Goal: Information Seeking & Learning: Compare options

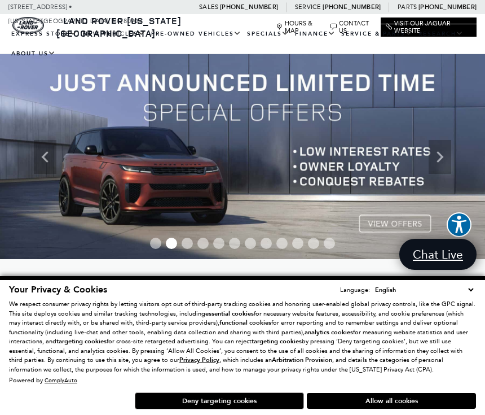
click at [0, 0] on link "Range Rover" at bounding box center [0, 0] width 0 height 0
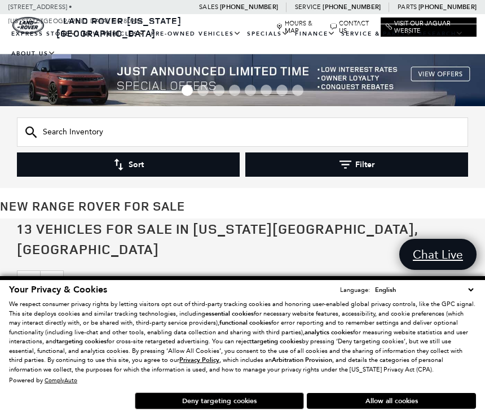
click at [411, 397] on button "Allow all cookies" at bounding box center [391, 401] width 169 height 16
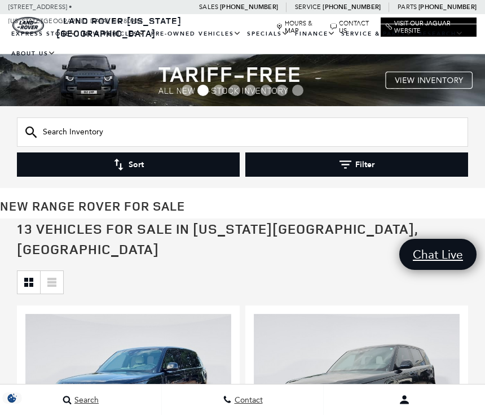
click at [382, 168] on button "Filter" at bounding box center [356, 164] width 223 height 24
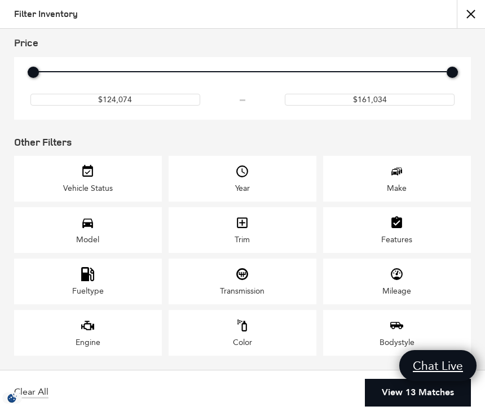
scroll to position [74, 0]
click at [259, 168] on div "Year" at bounding box center [243, 179] width 148 height 46
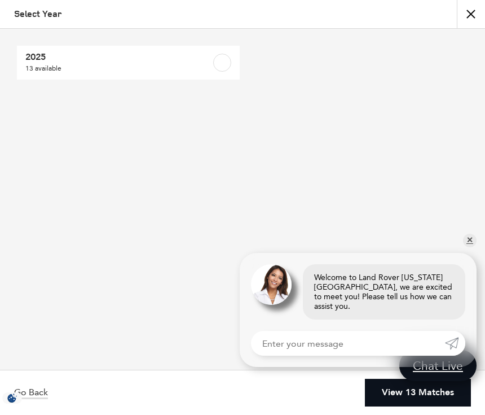
click at [468, 252] on div "2025 13 available" at bounding box center [242, 199] width 485 height 341
click at [473, 247] on link "✕" at bounding box center [470, 241] width 14 height 14
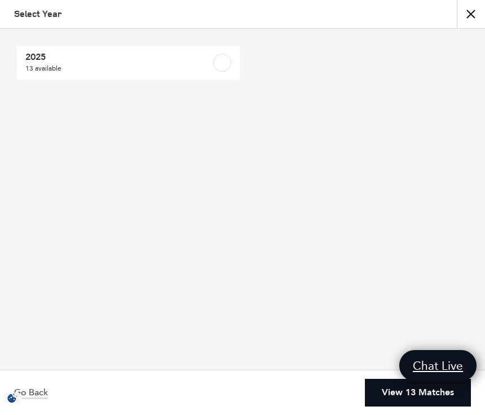
click at [102, 63] on span "13 available" at bounding box center [112, 68] width 175 height 11
checkbox input "true"
click at [425, 396] on link "View 13 Matches" at bounding box center [418, 393] width 106 height 28
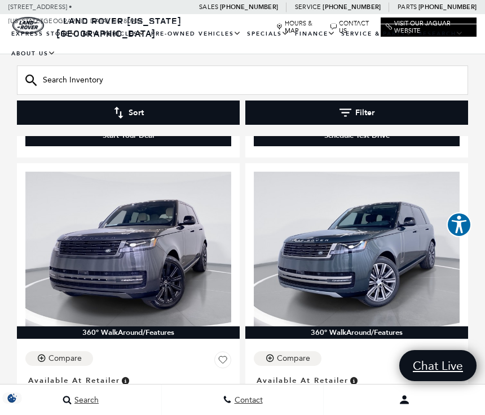
scroll to position [3223, 0]
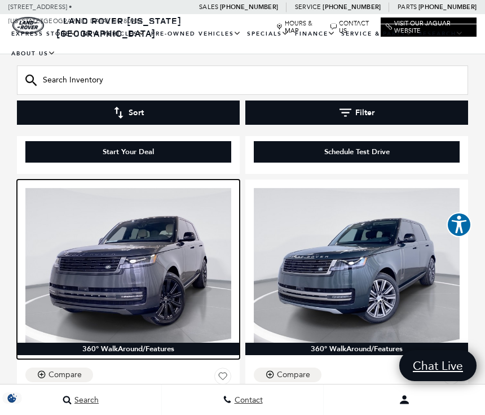
click at [146, 266] on img at bounding box center [128, 265] width 206 height 155
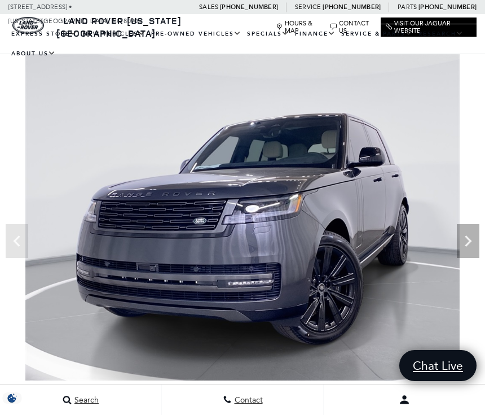
click at [473, 246] on icon "Next" at bounding box center [468, 241] width 23 height 23
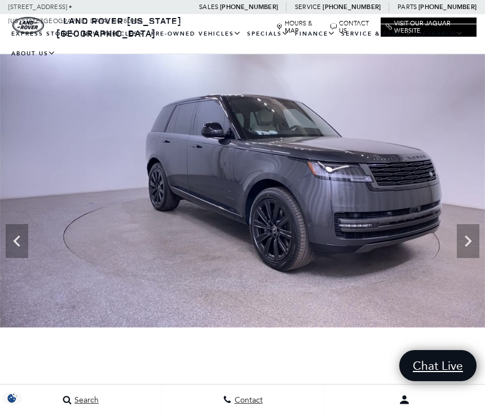
click at [469, 254] on div "Next" at bounding box center [468, 241] width 23 height 34
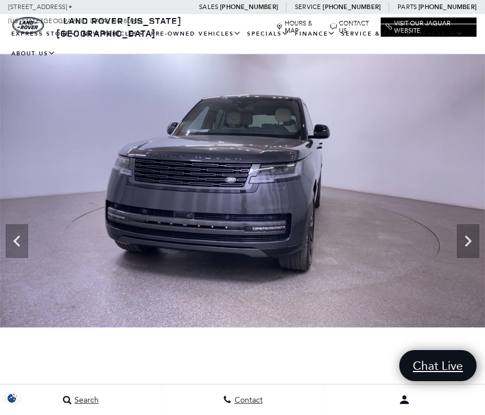
click at [469, 252] on div "Next" at bounding box center [468, 241] width 23 height 34
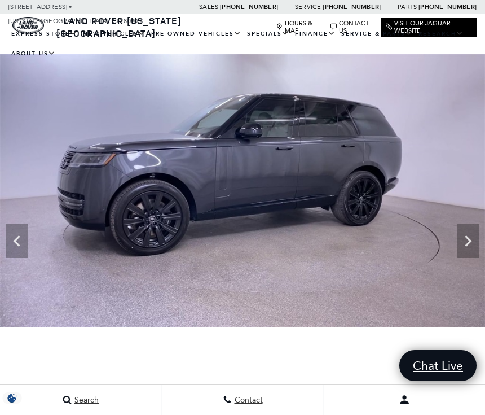
click at [468, 256] on div "Next" at bounding box center [468, 241] width 23 height 34
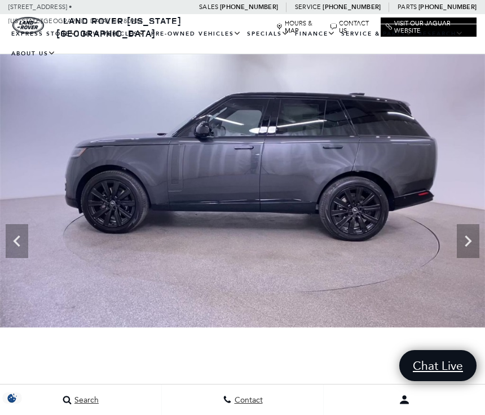
click at [464, 251] on icon "Next" at bounding box center [468, 241] width 23 height 23
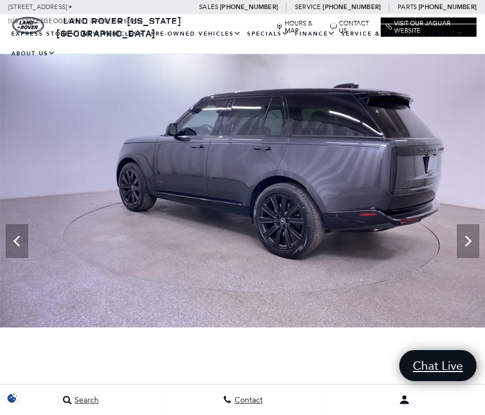
click at [468, 252] on icon "Next" at bounding box center [468, 241] width 23 height 23
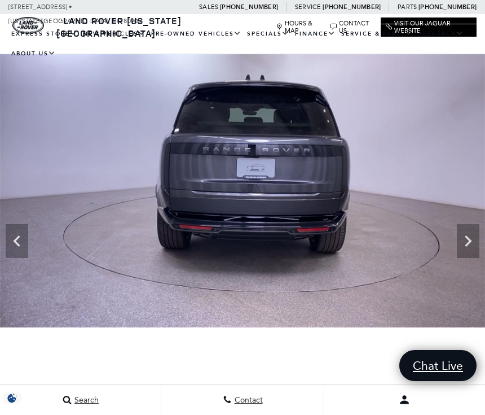
click at [469, 252] on icon "Next" at bounding box center [468, 241] width 23 height 23
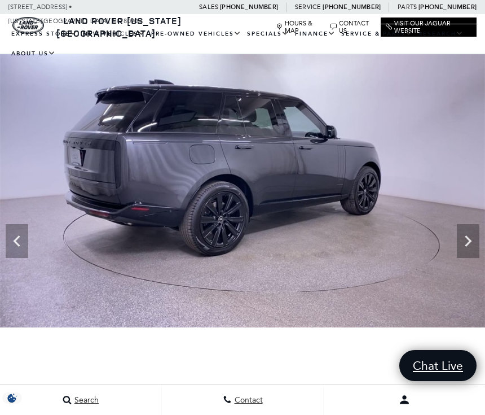
click at [471, 252] on icon "Next" at bounding box center [468, 241] width 23 height 23
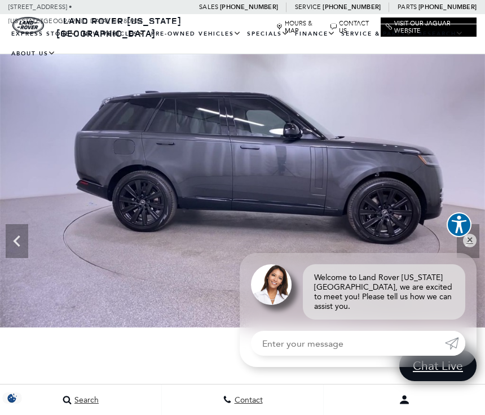
click at [471, 252] on icon "Next" at bounding box center [468, 241] width 23 height 23
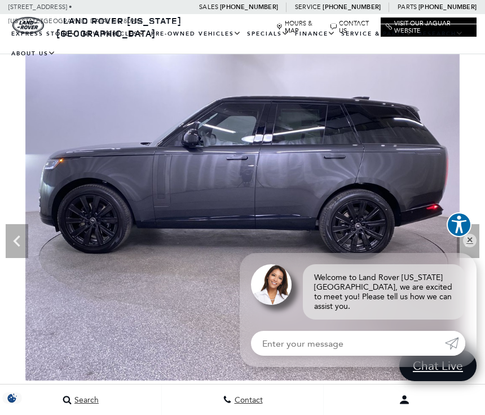
click at [476, 249] on icon "Next" at bounding box center [468, 241] width 23 height 23
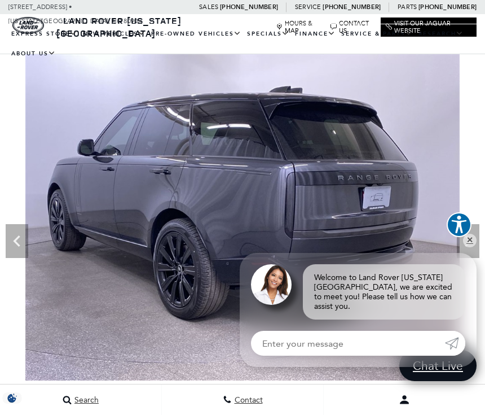
click at [476, 251] on icon "Next" at bounding box center [468, 241] width 23 height 23
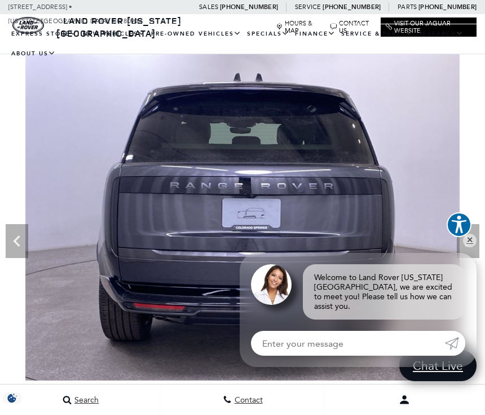
click at [472, 254] on div "Next" at bounding box center [468, 241] width 23 height 34
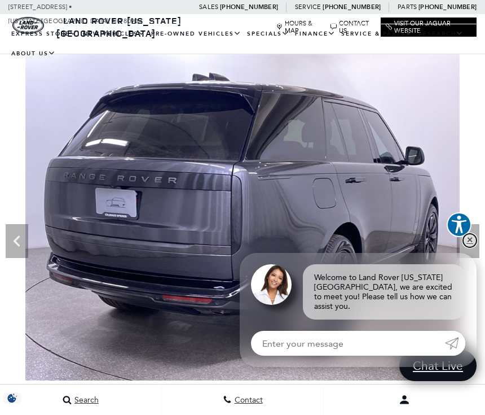
click at [472, 244] on link "✕" at bounding box center [470, 241] width 14 height 14
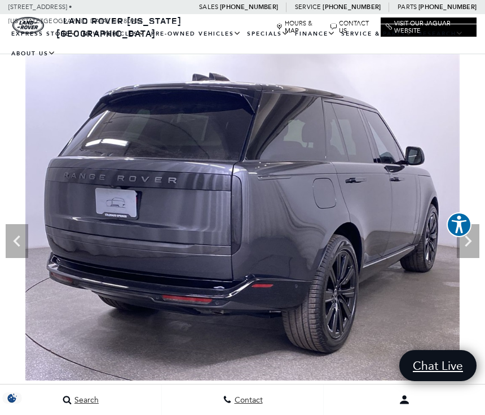
click at [471, 244] on icon "Next" at bounding box center [468, 241] width 23 height 23
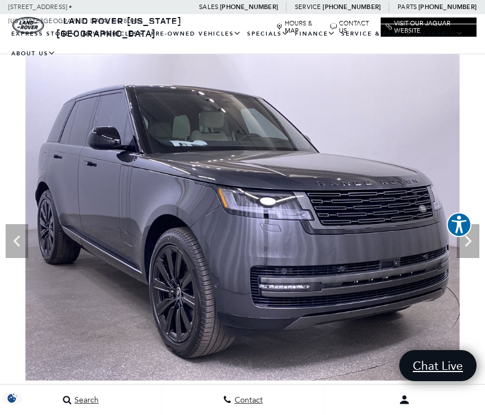
click at [467, 252] on icon "Next" at bounding box center [468, 241] width 23 height 23
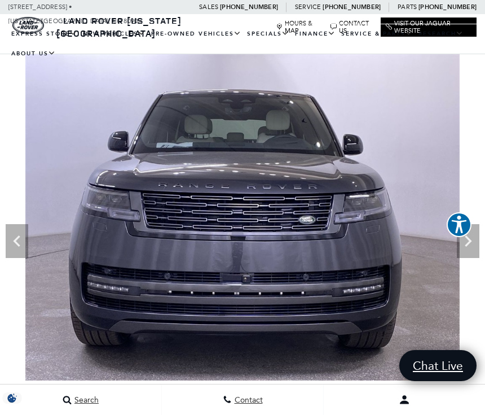
click at [469, 258] on img at bounding box center [242, 217] width 485 height 326
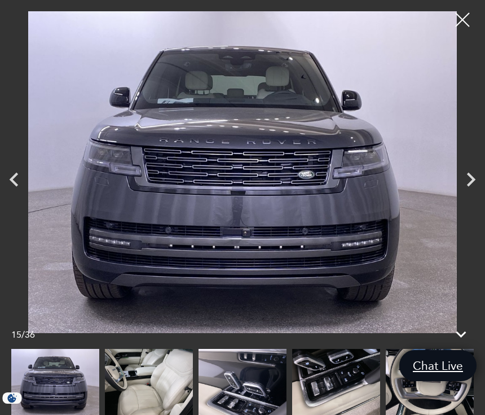
click at [468, 186] on icon "Next" at bounding box center [471, 179] width 28 height 28
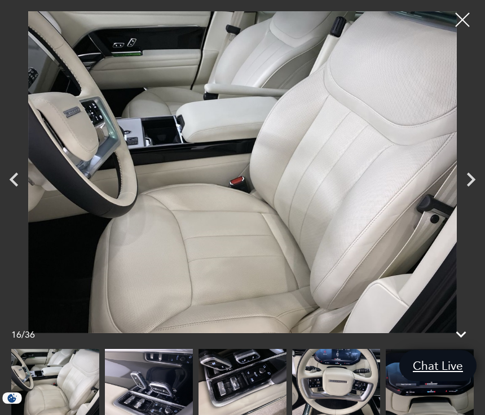
click at [471, 184] on icon "Next" at bounding box center [471, 180] width 8 height 14
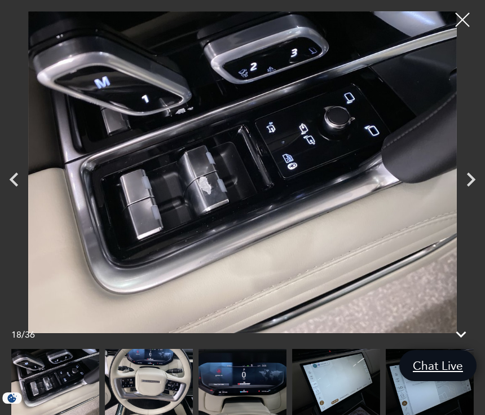
click at [472, 187] on icon "Next" at bounding box center [471, 179] width 28 height 28
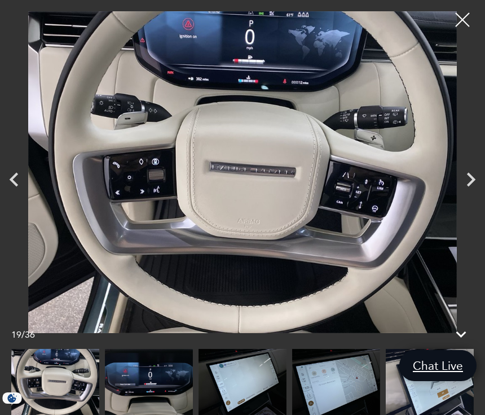
click at [471, 188] on icon "Next" at bounding box center [471, 179] width 28 height 28
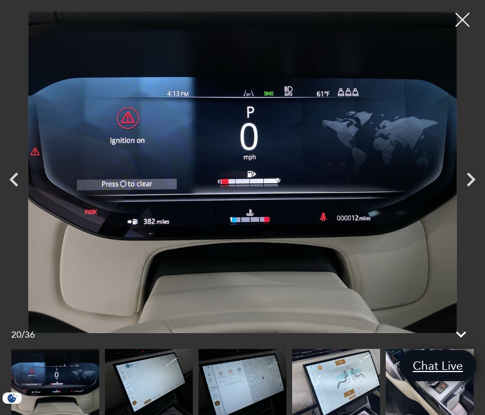
click at [468, 26] on div at bounding box center [463, 20] width 28 height 28
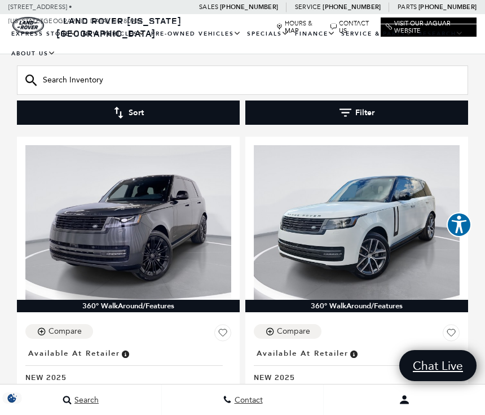
scroll to position [1188, 0]
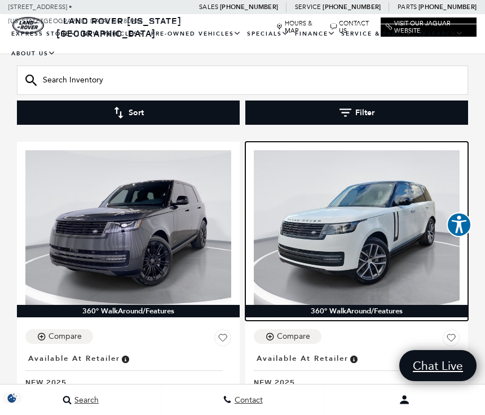
click at [391, 234] on img at bounding box center [357, 227] width 206 height 155
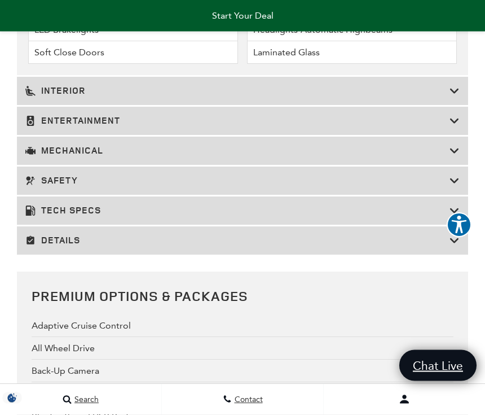
scroll to position [2507, 0]
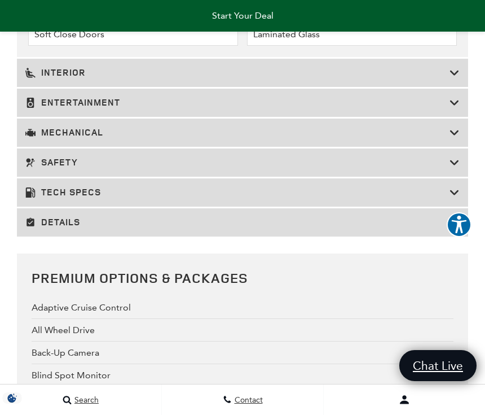
click at [449, 228] on h3 "Details" at bounding box center [237, 222] width 424 height 11
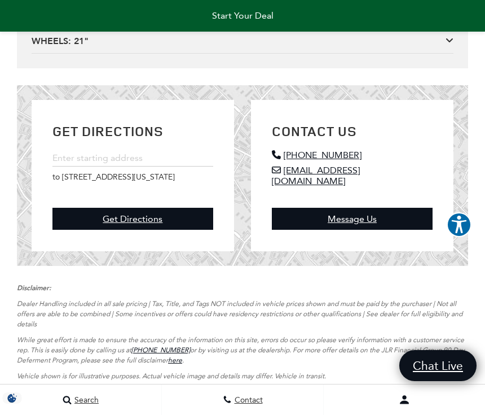
scroll to position [4498, 0]
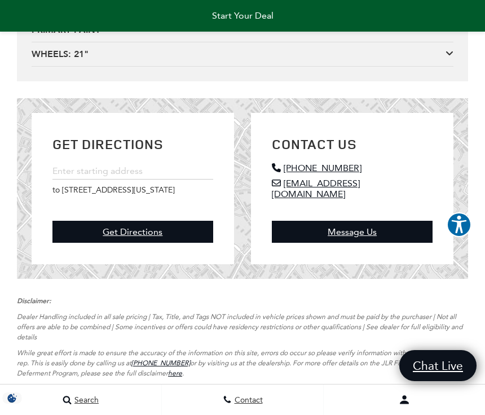
click at [438, 12] on div "PORT INSTALLED OPTIONS $75" at bounding box center [243, 5] width 422 height 12
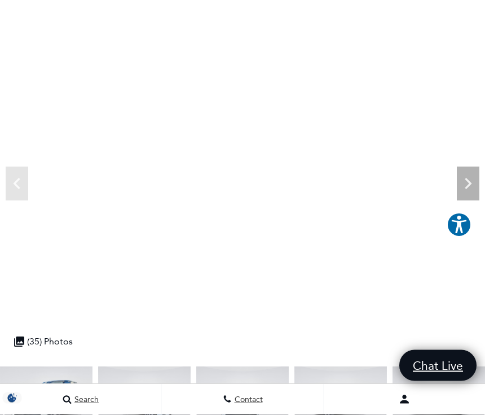
scroll to position [0, 0]
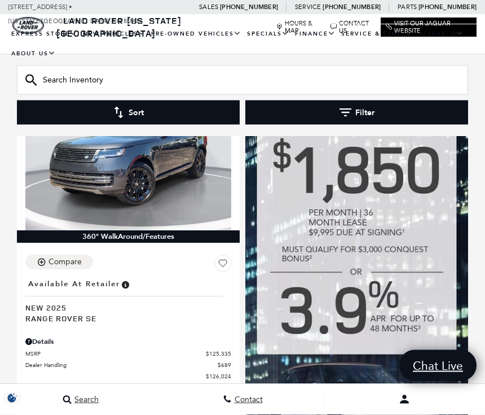
scroll to position [704, 0]
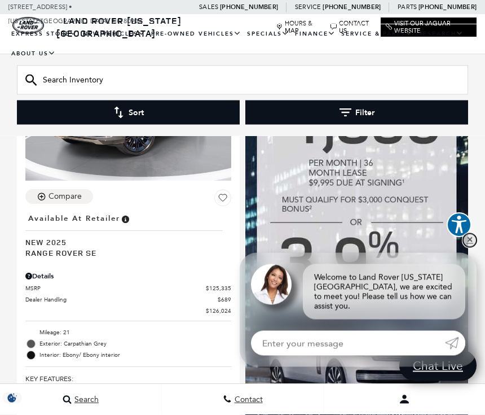
click at [472, 247] on link "✕" at bounding box center [470, 241] width 14 height 14
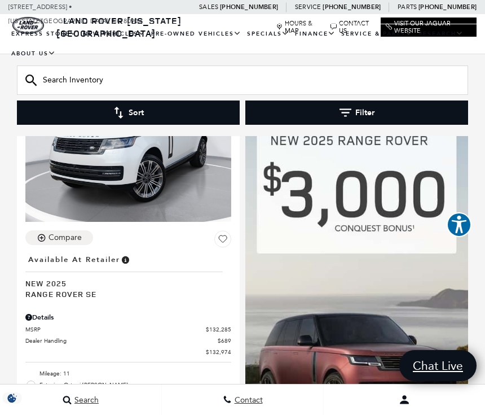
scroll to position [1702, 0]
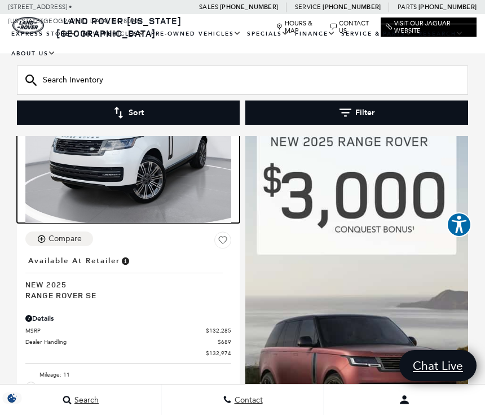
click at [146, 178] on img at bounding box center [128, 145] width 206 height 155
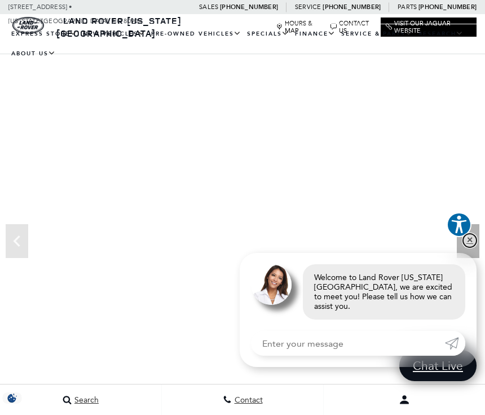
click at [473, 247] on link "✕" at bounding box center [470, 241] width 14 height 14
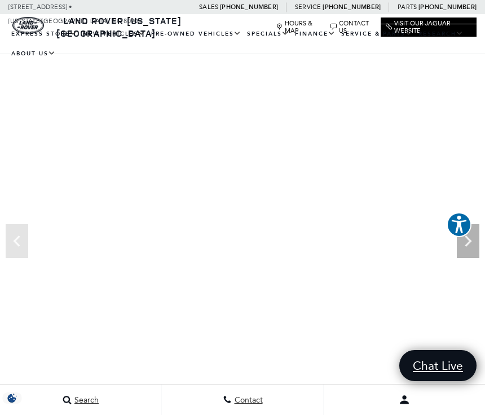
click at [469, 243] on icon "Next" at bounding box center [468, 240] width 7 height 11
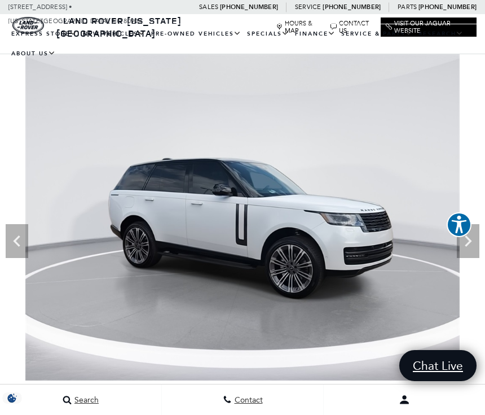
click at [468, 252] on icon "Next" at bounding box center [468, 241] width 23 height 23
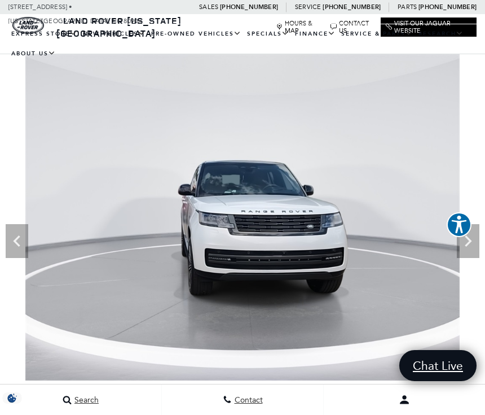
click at [466, 250] on icon "Next" at bounding box center [468, 241] width 23 height 23
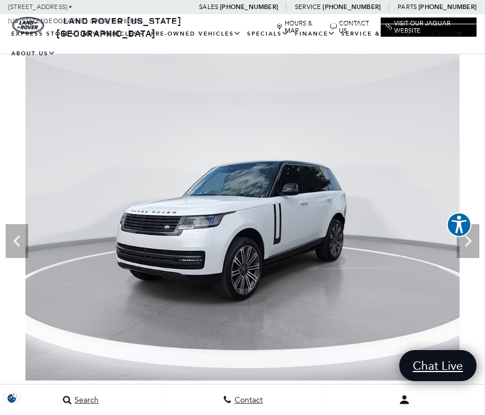
click at [467, 258] on img at bounding box center [242, 217] width 485 height 326
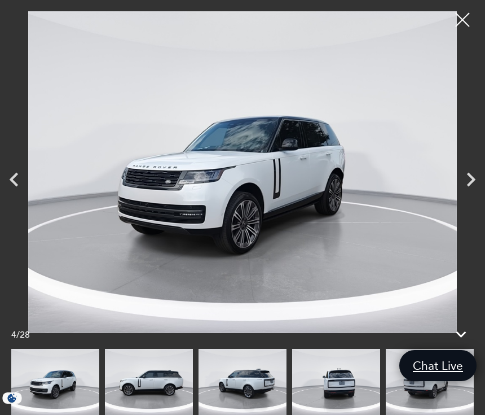
click at [472, 170] on icon "Next" at bounding box center [471, 179] width 28 height 28
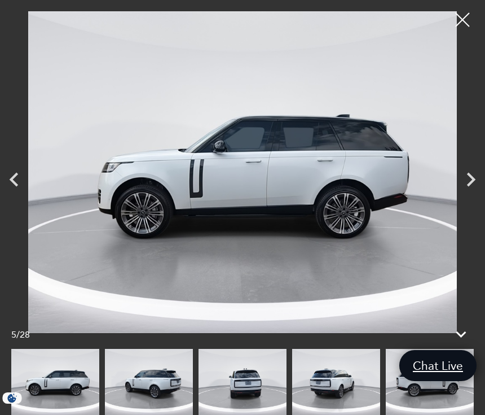
click at [469, 175] on icon "Next" at bounding box center [471, 180] width 8 height 14
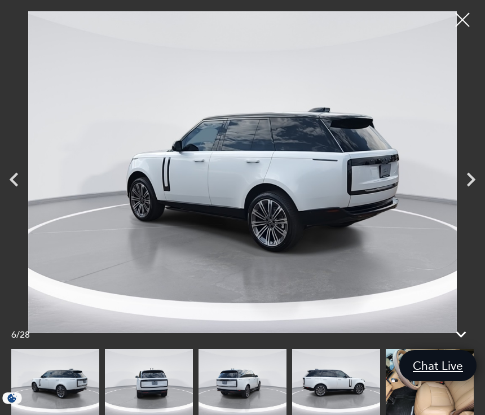
click at [472, 186] on icon "Next" at bounding box center [471, 179] width 28 height 28
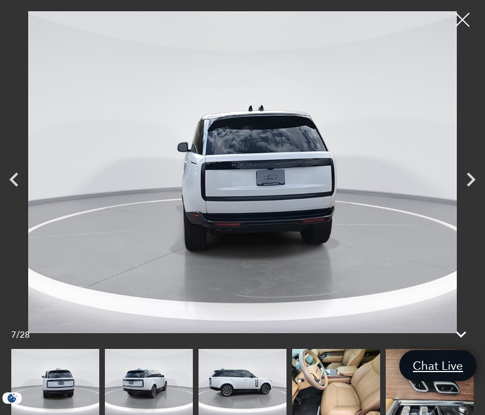
click at [470, 183] on icon "Next" at bounding box center [471, 180] width 8 height 14
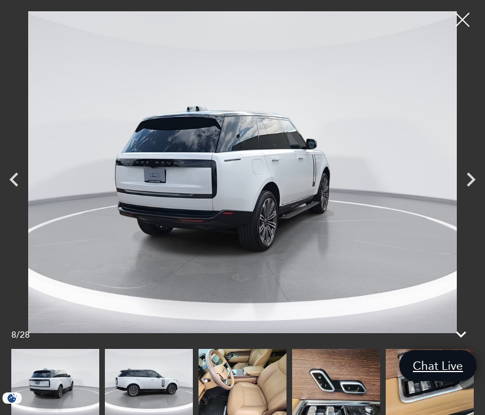
click at [471, 186] on icon "Next" at bounding box center [471, 179] width 28 height 28
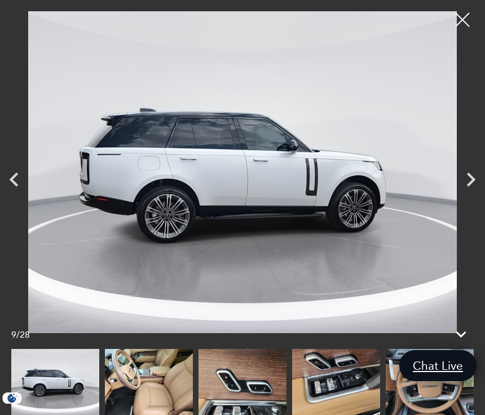
click at [471, 185] on icon "Next" at bounding box center [471, 179] width 28 height 28
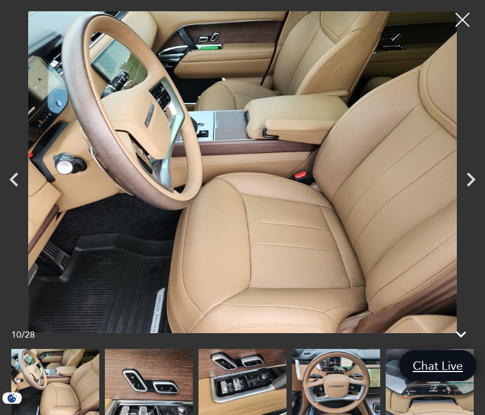
click at [473, 184] on icon "Next" at bounding box center [471, 179] width 28 height 28
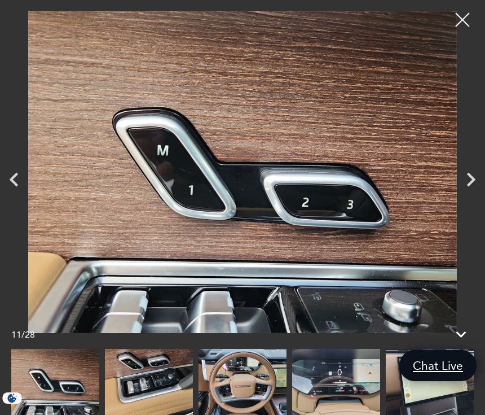
click at [473, 185] on icon "Next" at bounding box center [471, 179] width 28 height 28
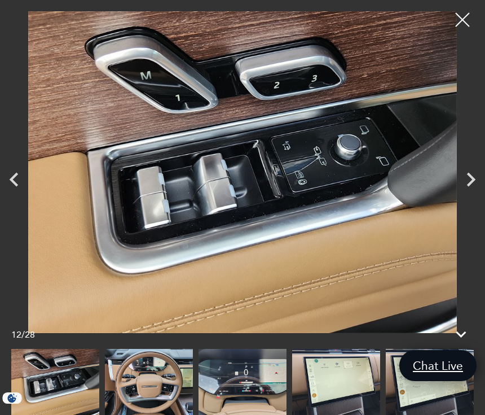
click at [471, 184] on icon "Next" at bounding box center [471, 180] width 8 height 14
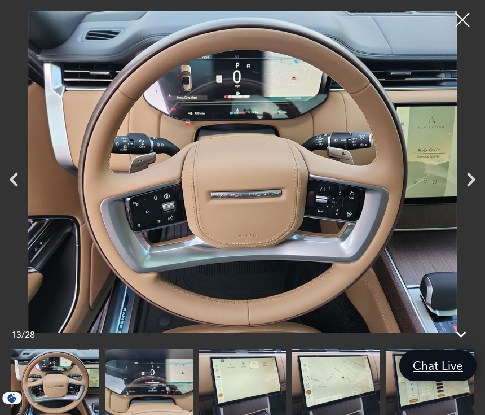
click at [477, 186] on icon "Next" at bounding box center [471, 179] width 28 height 28
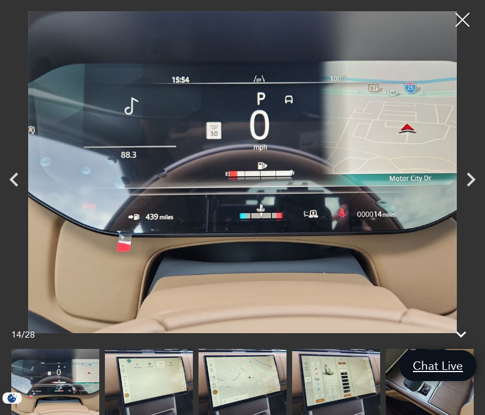
click at [475, 185] on icon "Next" at bounding box center [471, 179] width 28 height 28
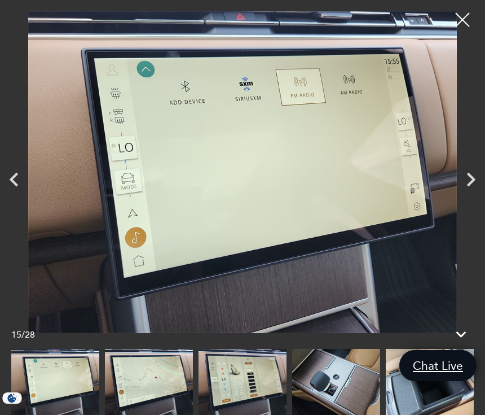
click at [473, 188] on icon "Next" at bounding box center [471, 179] width 28 height 28
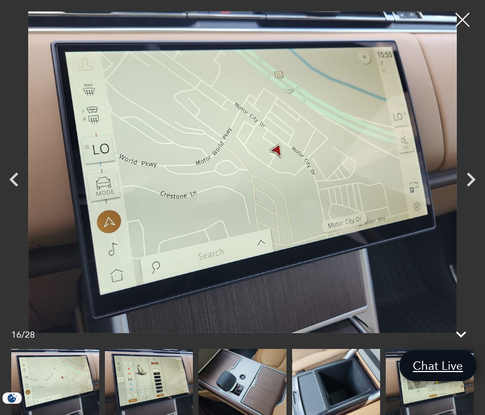
click at [467, 25] on div at bounding box center [463, 20] width 28 height 28
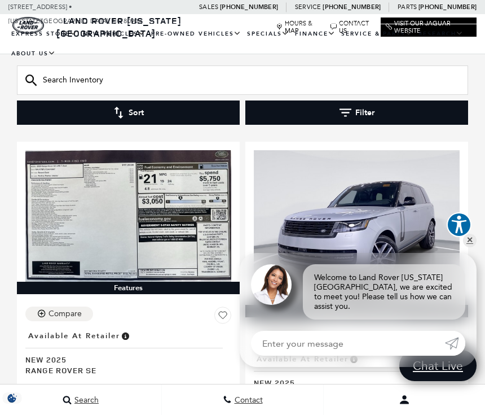
scroll to position [2223, 0]
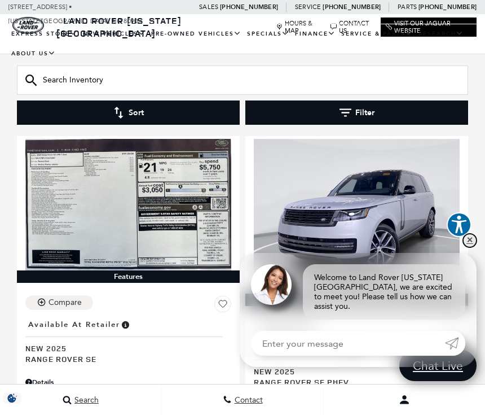
click at [472, 247] on link "✕" at bounding box center [470, 241] width 14 height 14
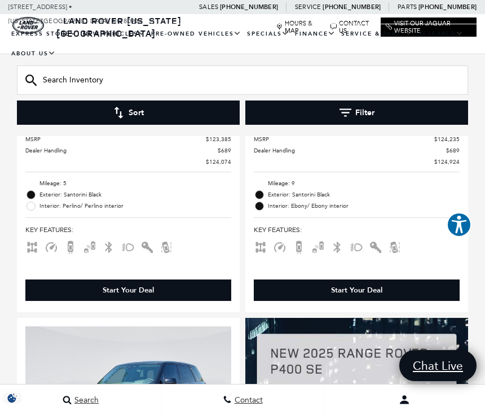
scroll to position [0, 0]
